Goal: Transaction & Acquisition: Purchase product/service

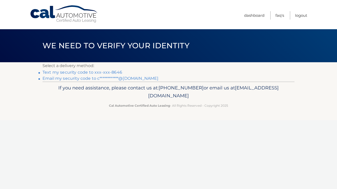
click at [86, 73] on link "Text my security code to xxx-xxx-8646" at bounding box center [83, 72] width 80 height 5
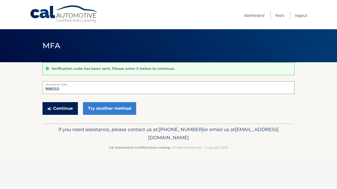
type input "996550"
click at [59, 110] on button "Continue" at bounding box center [60, 108] width 35 height 13
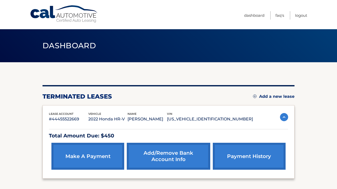
click at [316, 128] on section "You are registered for this site, but you haven't enrolled in online payments. …" at bounding box center [168, 128] width 337 height 132
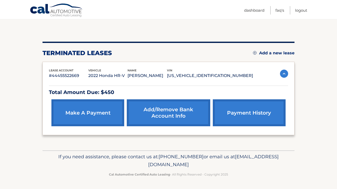
scroll to position [43, 0]
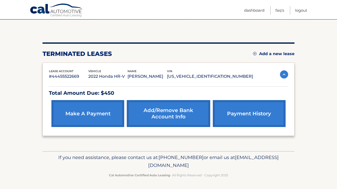
click at [88, 118] on link "make a payment" at bounding box center [87, 113] width 73 height 27
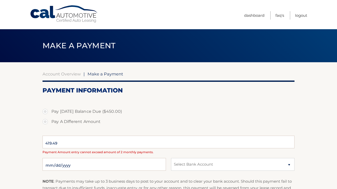
select select "ZjdhZDhmNzctZjRjNy00MTg3LWI5NWEtZWZiY2MyODVhMDRk"
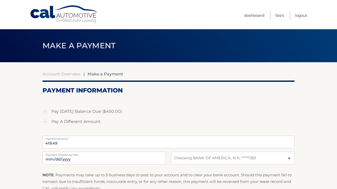
click at [316, 126] on section "Account Overview | Make a Payment Payment Information Pay Today's Balance Due (…" at bounding box center [168, 143] width 337 height 163
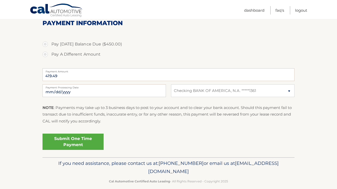
scroll to position [68, 0]
click at [73, 144] on link "Submit One Time Payment" at bounding box center [73, 142] width 61 height 16
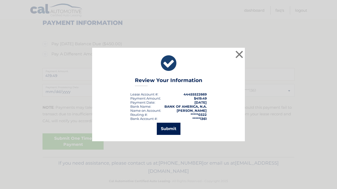
click at [173, 129] on button "Submit" at bounding box center [169, 129] width 24 height 12
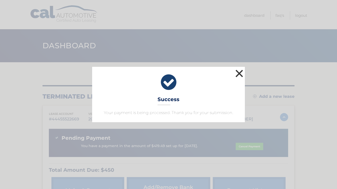
click at [238, 74] on button "×" at bounding box center [239, 73] width 10 height 10
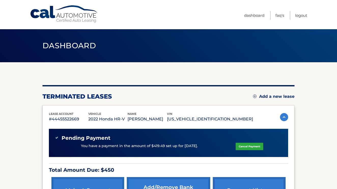
click at [310, 111] on section "You are registered for this site, but you haven't enrolled in online payments. …" at bounding box center [168, 145] width 337 height 166
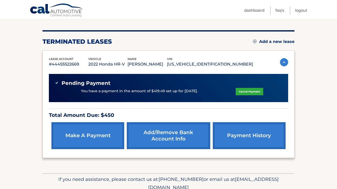
scroll to position [56, 0]
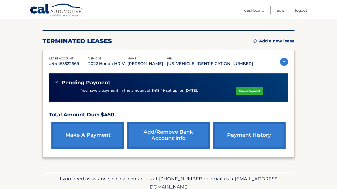
click at [312, 129] on section "You are registered for this site, but you haven't enrolled in online payments. …" at bounding box center [168, 90] width 337 height 166
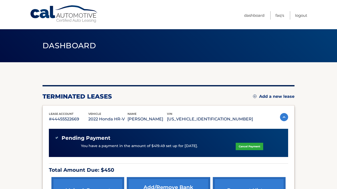
scroll to position [0, 0]
click at [301, 16] on link "Logout" at bounding box center [301, 15] width 12 height 8
